Goal: Use online tool/utility: Utilize a website feature to perform a specific function

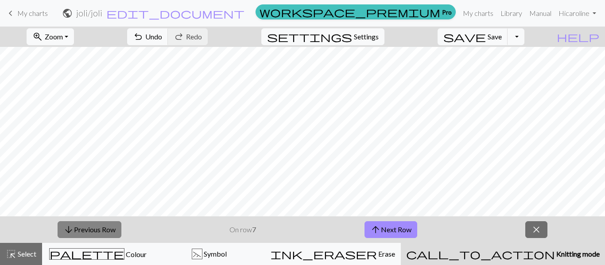
click at [83, 228] on button "arrow_downward Previous Row" at bounding box center [90, 230] width 64 height 17
click at [379, 230] on span "arrow_upward" at bounding box center [376, 230] width 11 height 12
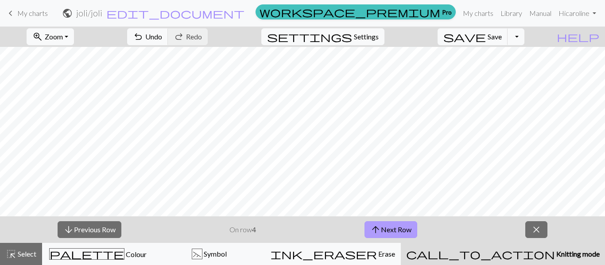
click at [379, 230] on span "arrow_upward" at bounding box center [376, 230] width 11 height 12
click at [102, 232] on button "arrow_downward Previous Row" at bounding box center [90, 230] width 64 height 17
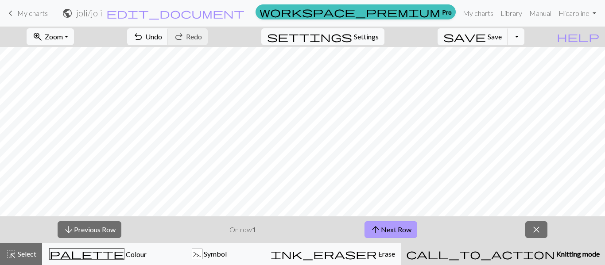
click at [400, 228] on button "arrow_upward Next Row" at bounding box center [391, 230] width 53 height 17
click at [399, 229] on button "arrow_upward Next Row" at bounding box center [391, 230] width 53 height 17
click at [393, 230] on button "arrow_upward Next Row" at bounding box center [391, 230] width 53 height 17
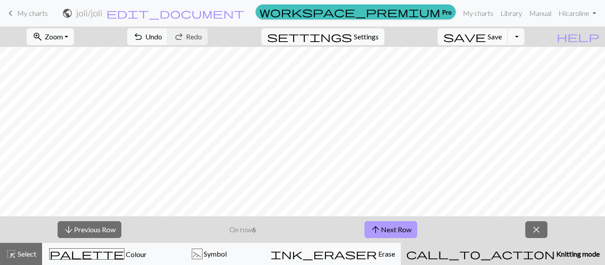
click at [393, 230] on button "arrow_upward Next Row" at bounding box center [391, 230] width 53 height 17
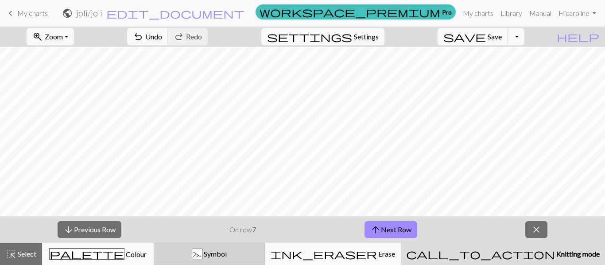
click at [227, 254] on span "Symbol" at bounding box center [215, 254] width 24 height 8
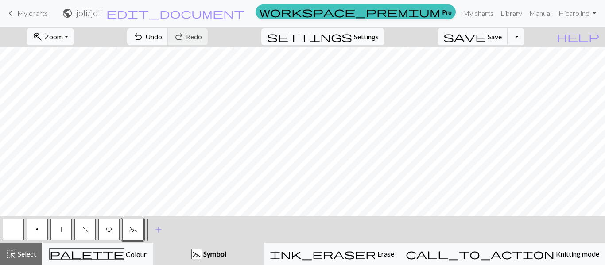
click at [90, 234] on button "f" at bounding box center [84, 229] width 21 height 21
click at [61, 229] on span "|" at bounding box center [61, 229] width 1 height 7
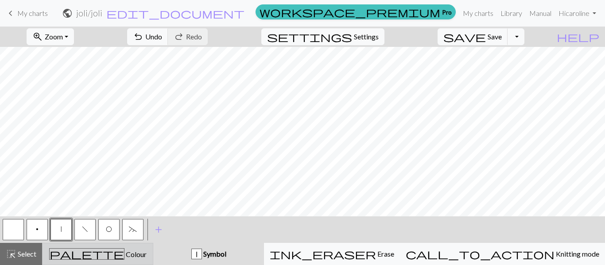
click at [148, 258] on div "palette Colour Colour" at bounding box center [98, 255] width 100 height 12
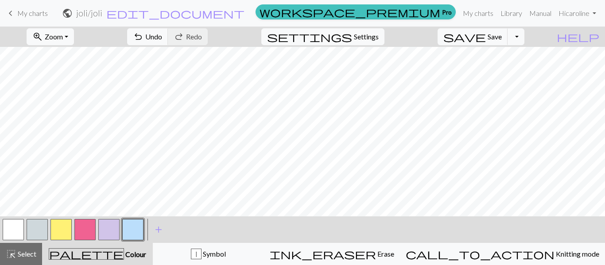
click at [16, 231] on button "button" at bounding box center [13, 229] width 21 height 21
click at [132, 229] on button "button" at bounding box center [132, 229] width 21 height 21
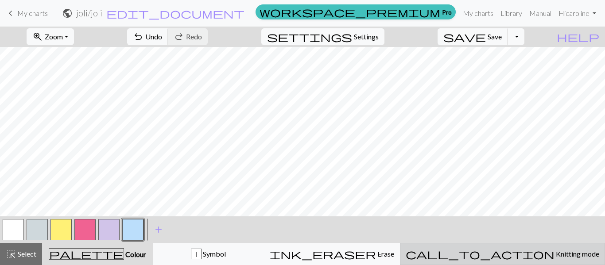
click at [562, 257] on span "Knitting mode" at bounding box center [577, 254] width 45 height 8
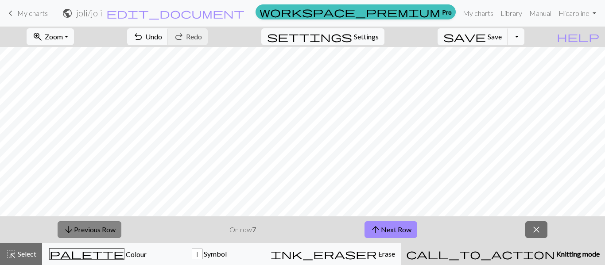
click at [110, 230] on button "arrow_downward Previous Row" at bounding box center [90, 230] width 64 height 17
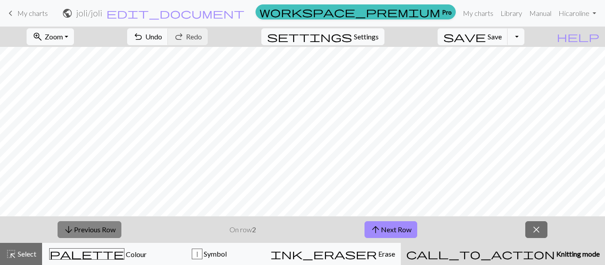
click at [110, 230] on button "arrow_downward Previous Row" at bounding box center [90, 230] width 64 height 17
click at [384, 230] on button "arrow_upward Next Row" at bounding box center [391, 230] width 53 height 17
click at [384, 232] on button "arrow_upward Next Row" at bounding box center [391, 230] width 53 height 17
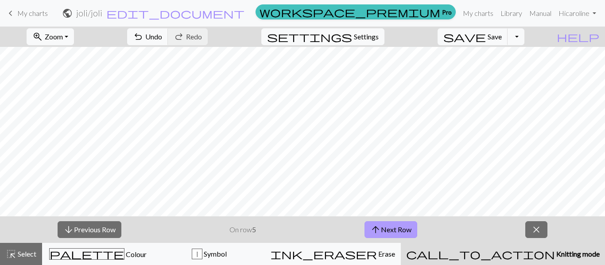
click at [404, 230] on button "arrow_upward Next Row" at bounding box center [391, 230] width 53 height 17
